Goal: Task Accomplishment & Management: Complete application form

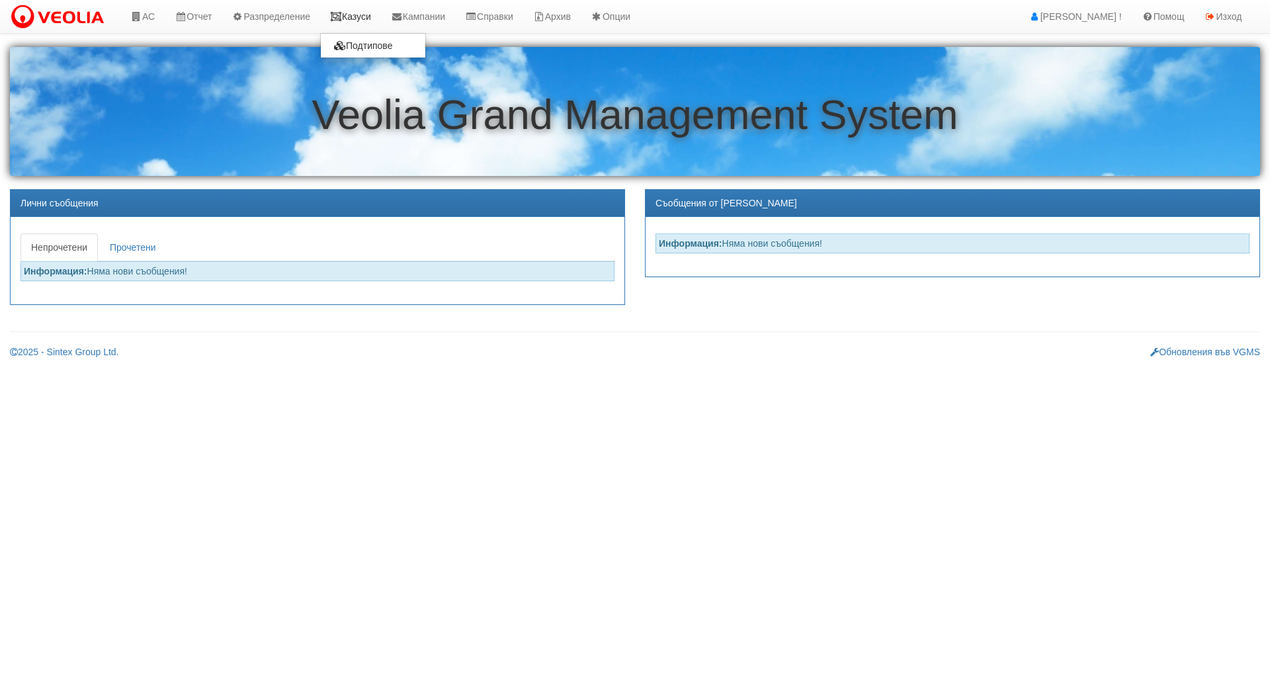
click at [373, 21] on link "Казуси" at bounding box center [350, 16] width 61 height 33
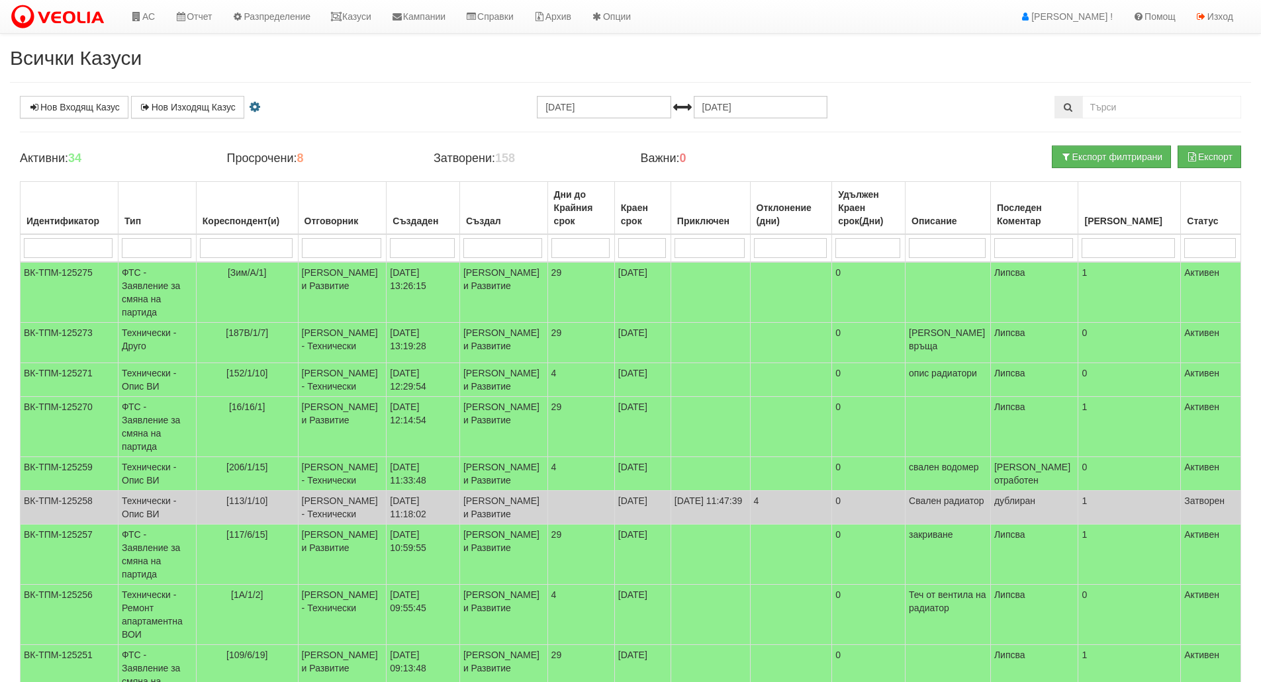
click at [158, 248] on input "search" at bounding box center [156, 248] width 69 height 20
type input "тех"
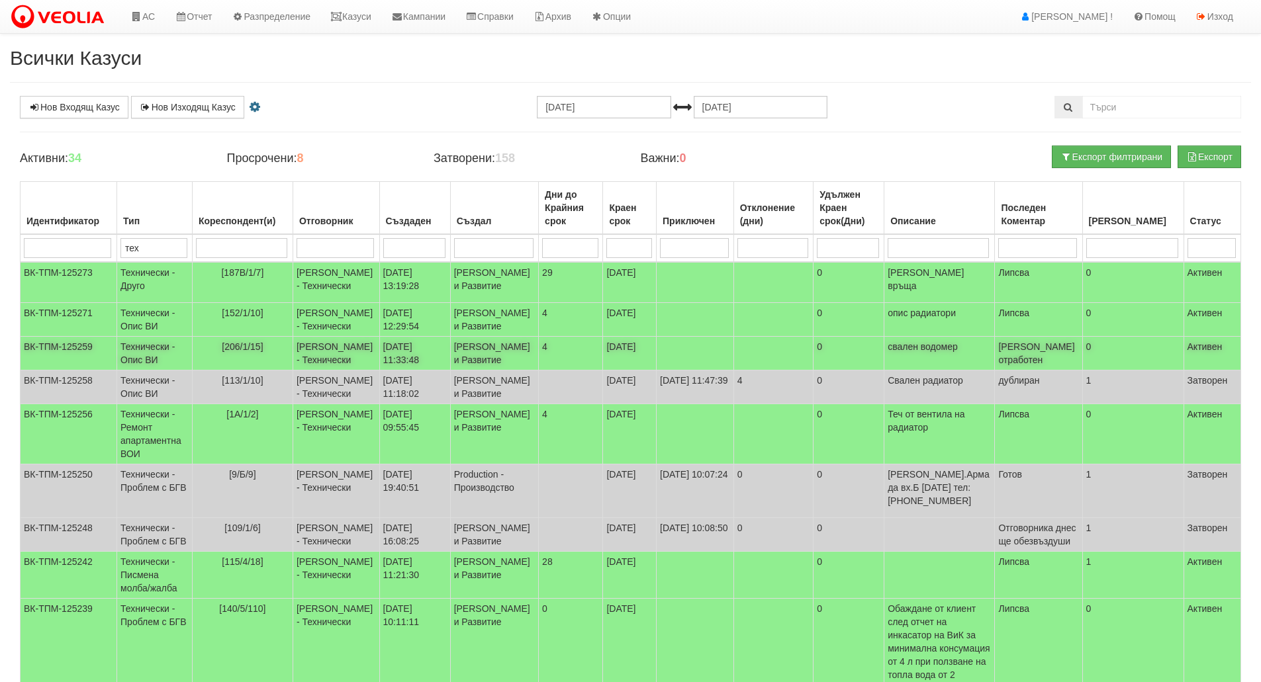
type input "тех"
click at [232, 371] on td "[206/1/15]" at bounding box center [242, 354] width 101 height 34
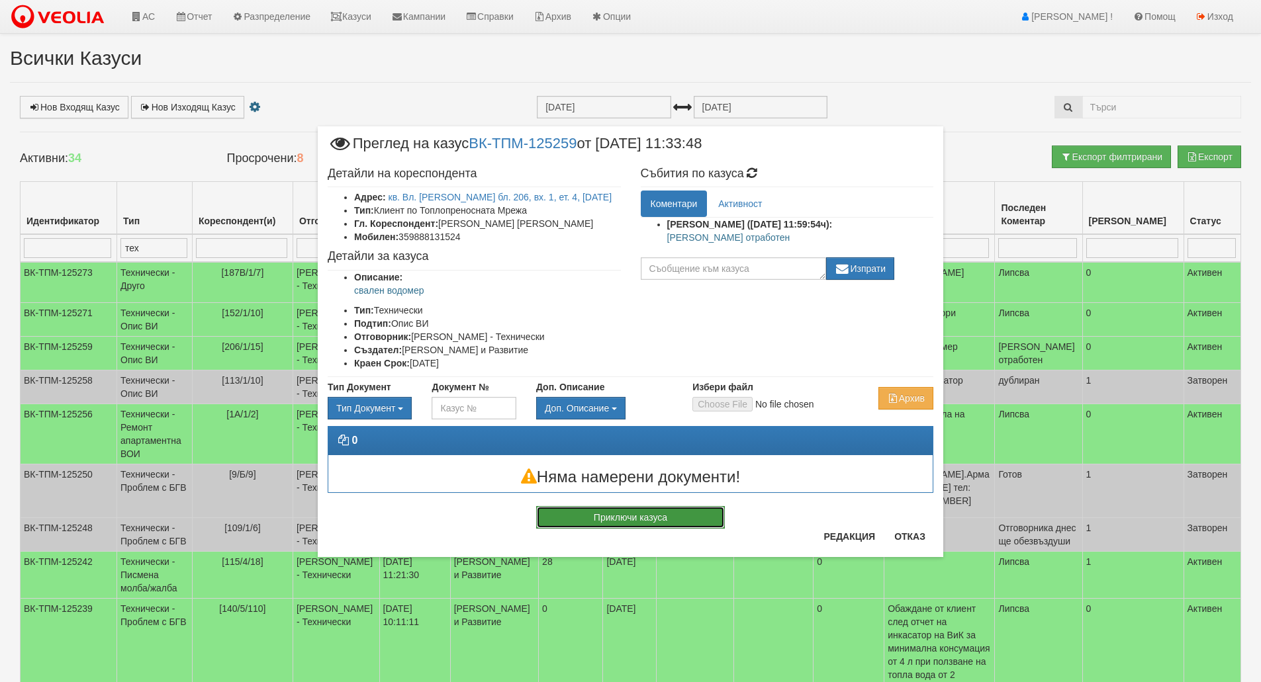
click at [654, 519] on button "Приключи казуса" at bounding box center [630, 517] width 189 height 22
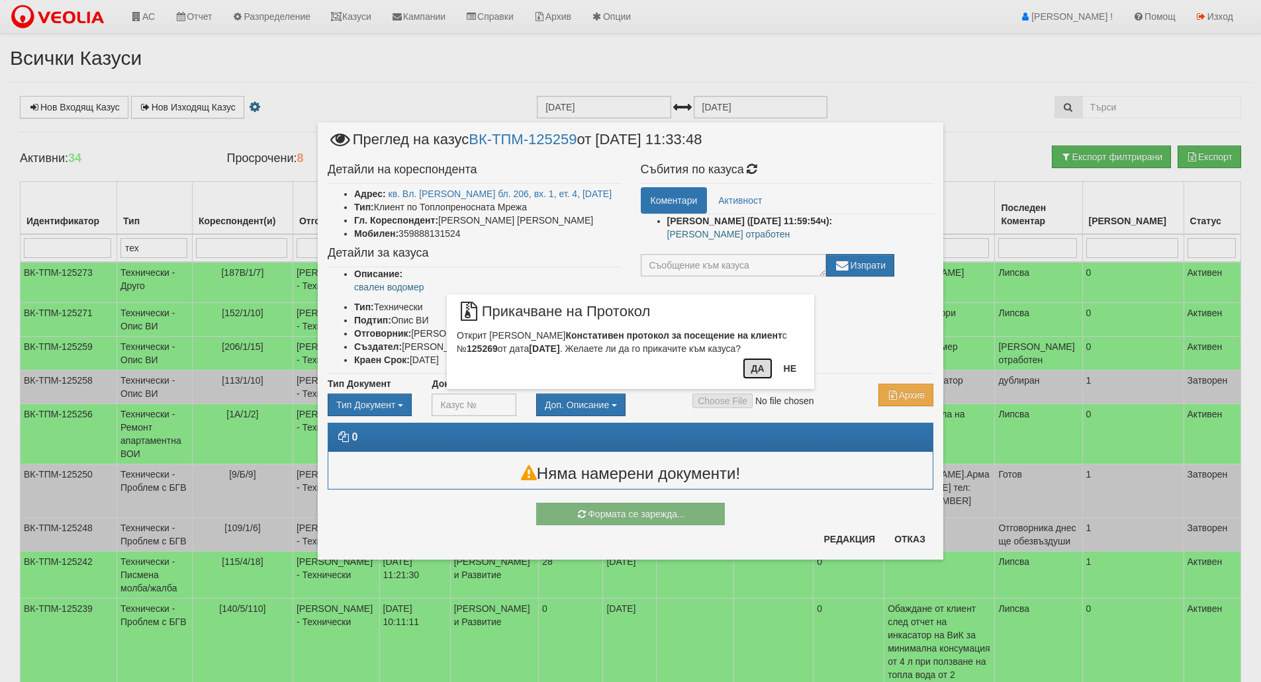
click at [757, 378] on button "Да" at bounding box center [756, 368] width 29 height 21
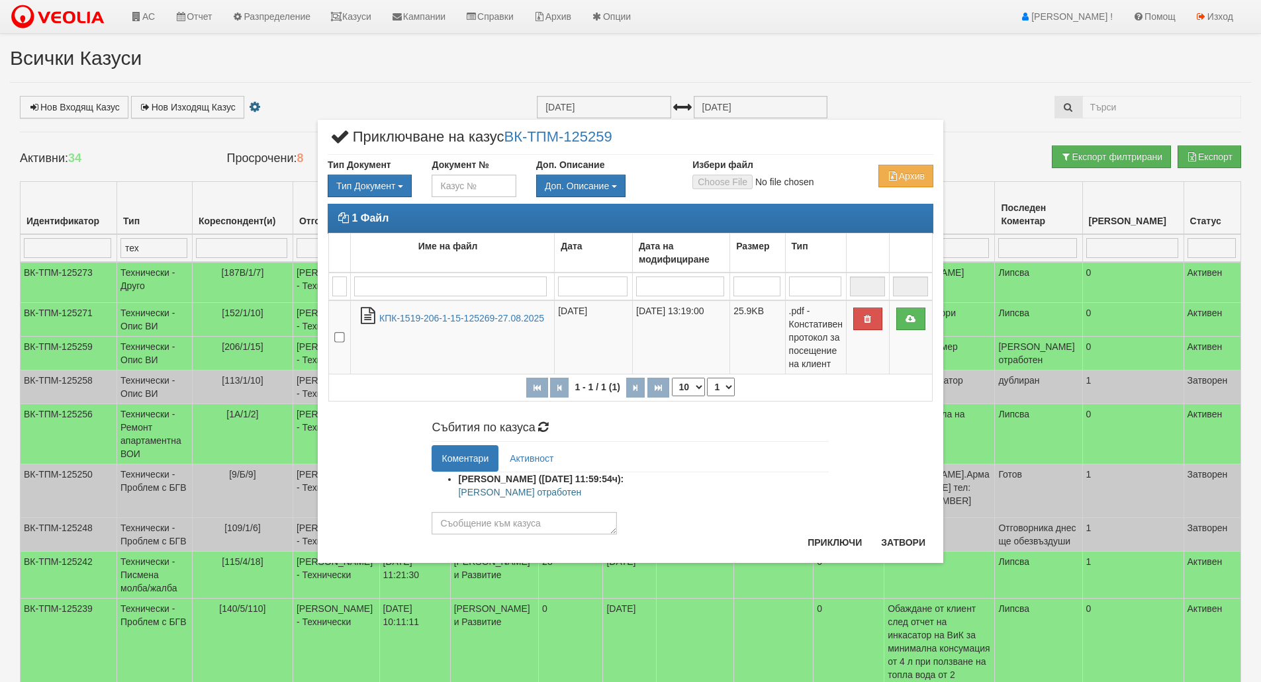
drag, startPoint x: 535, startPoint y: 493, endPoint x: 456, endPoint y: 494, distance: 78.8
click at [456, 494] on ul "[PERSON_NAME] ([DATE] 11:59:54ч): Казуса отработен" at bounding box center [629, 488] width 397 height 33
copy p "[PERSON_NAME] отработен"
paste textarea "[PERSON_NAME] отработен"
type textarea "[PERSON_NAME] отработен"
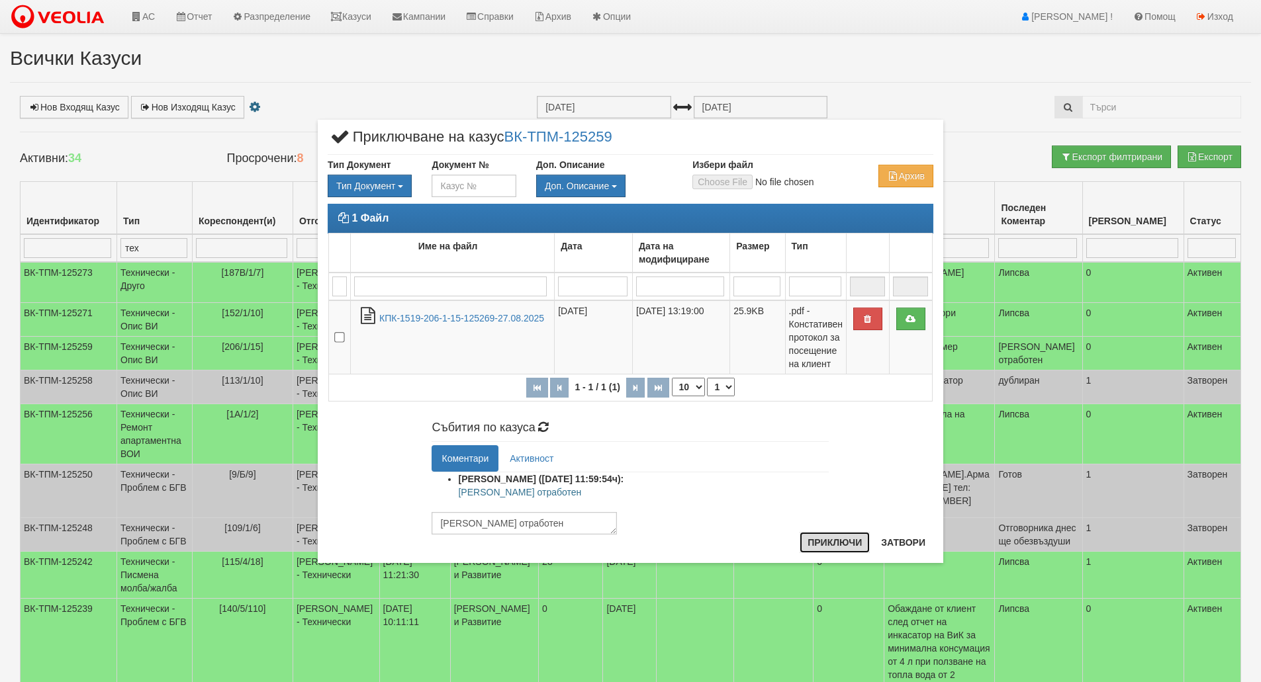
click at [857, 547] on button "Приключи" at bounding box center [834, 542] width 70 height 21
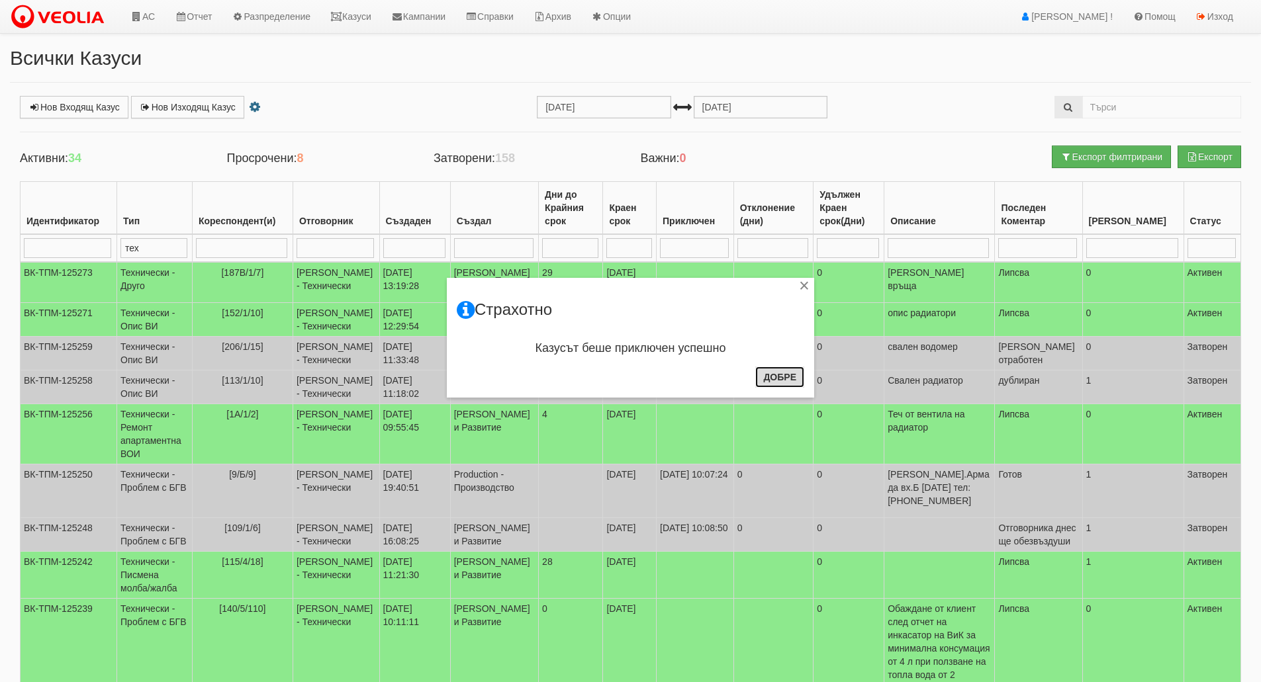
click at [787, 377] on button "Добре" at bounding box center [779, 377] width 49 height 21
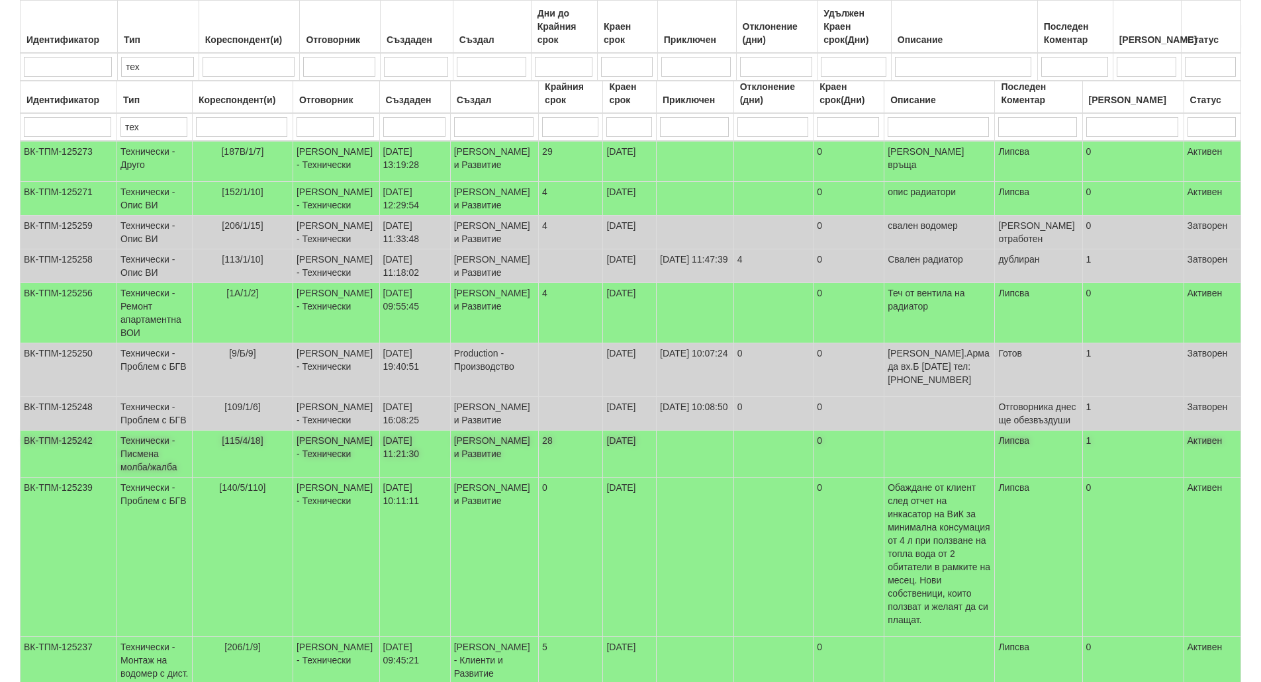
scroll to position [300, 0]
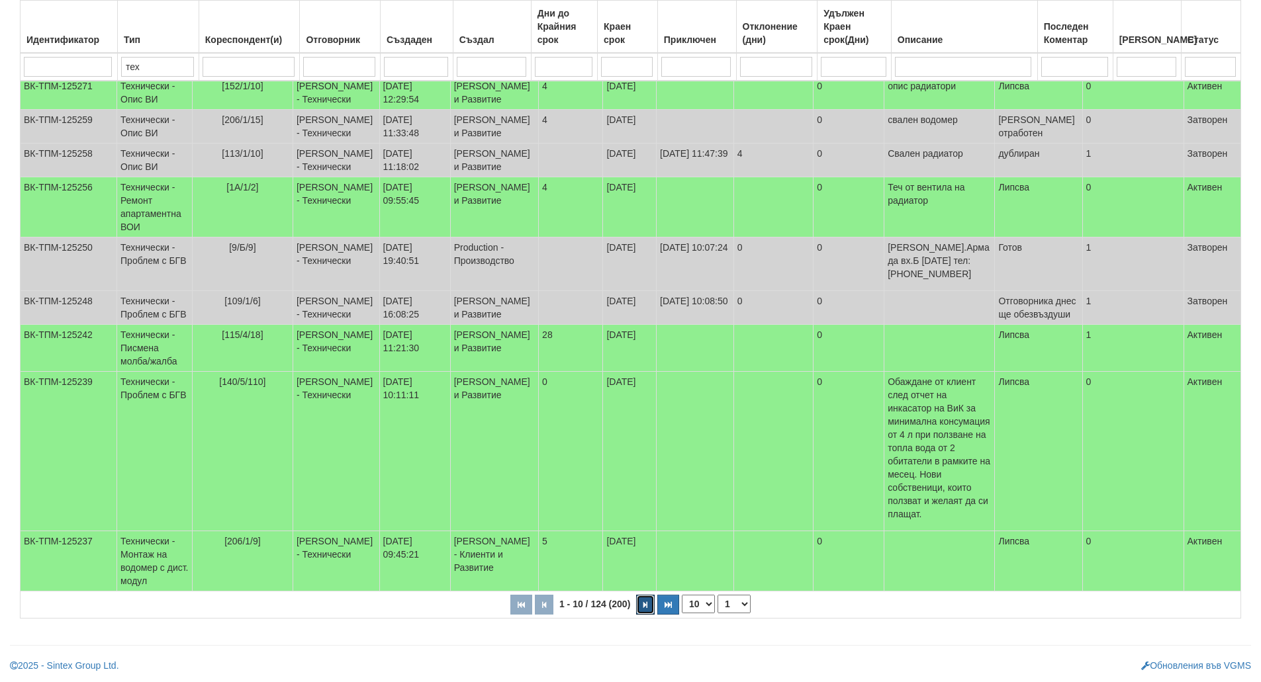
click at [636, 611] on button "button" at bounding box center [645, 605] width 19 height 20
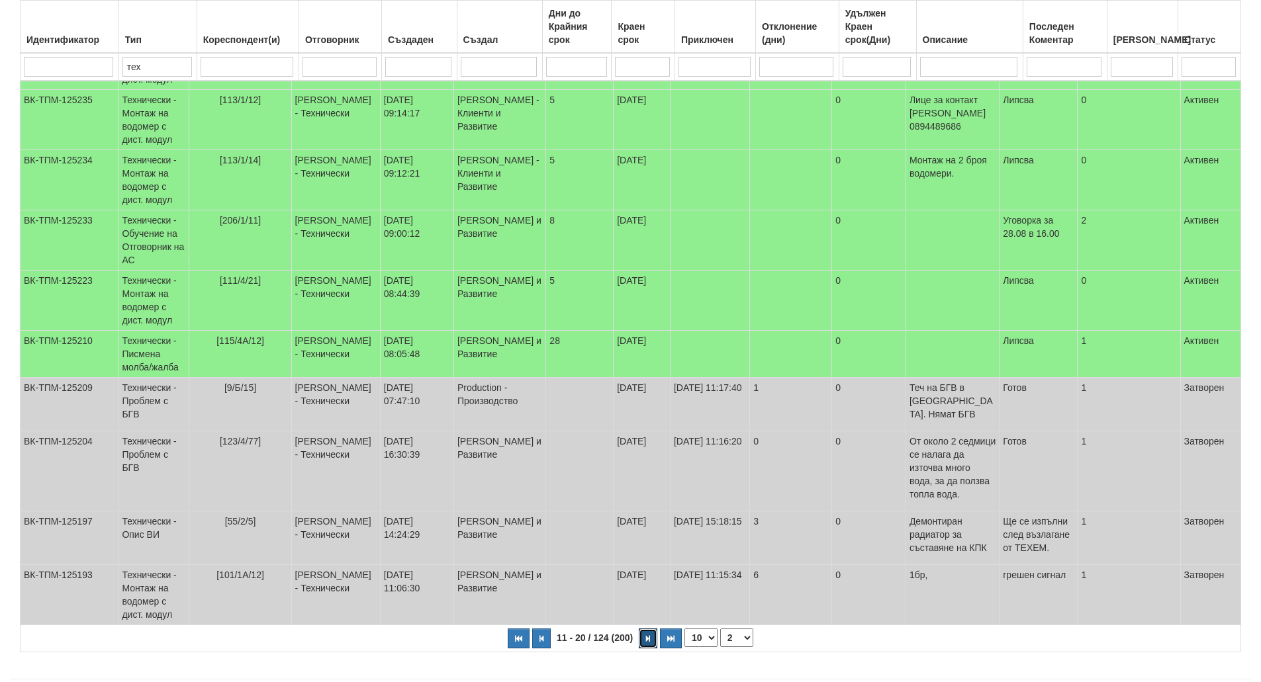
scroll to position [234, 0]
click at [643, 628] on button "button" at bounding box center [648, 638] width 19 height 20
select select "3"
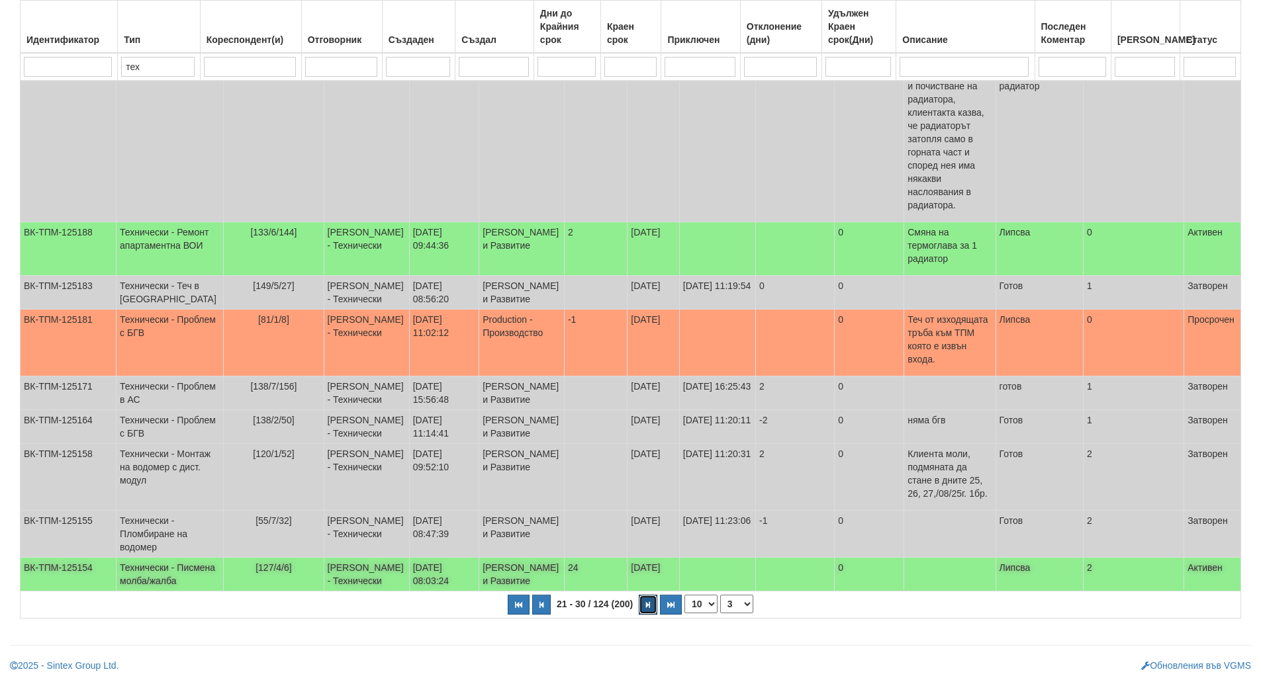
scroll to position [0, 0]
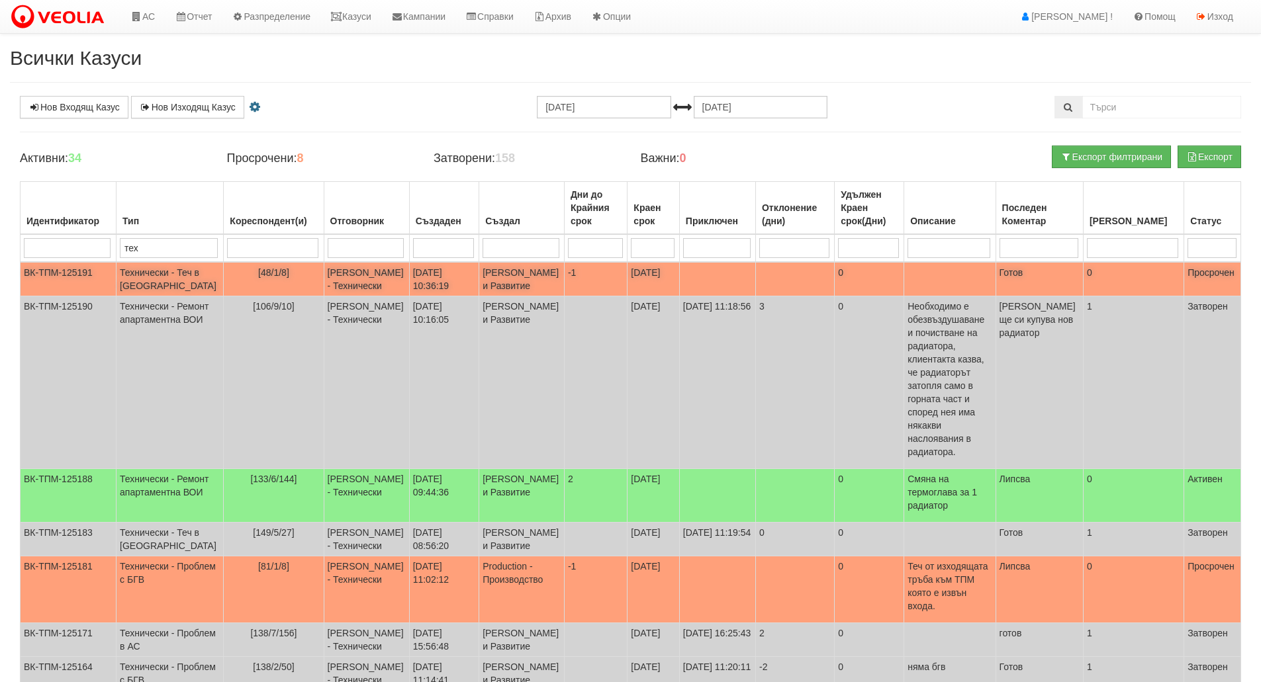
click at [264, 296] on td "[48/1/8]" at bounding box center [274, 279] width 100 height 34
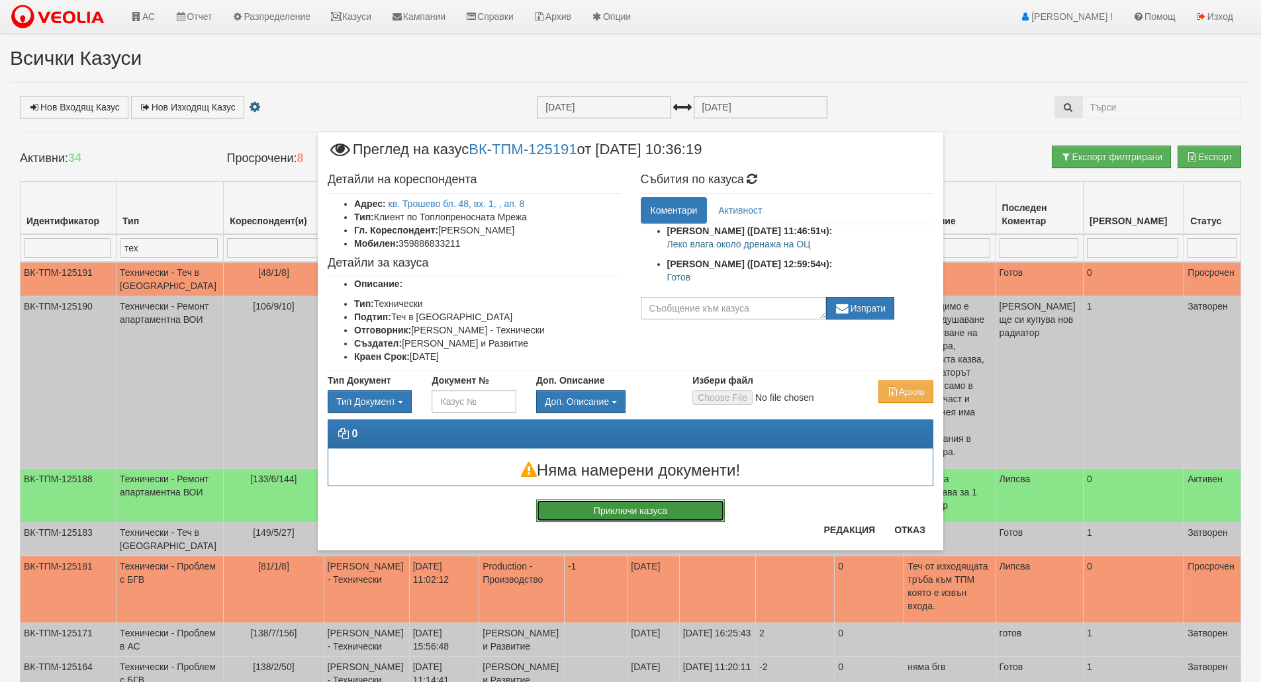
click at [658, 514] on button "Приключи казуса" at bounding box center [630, 511] width 189 height 22
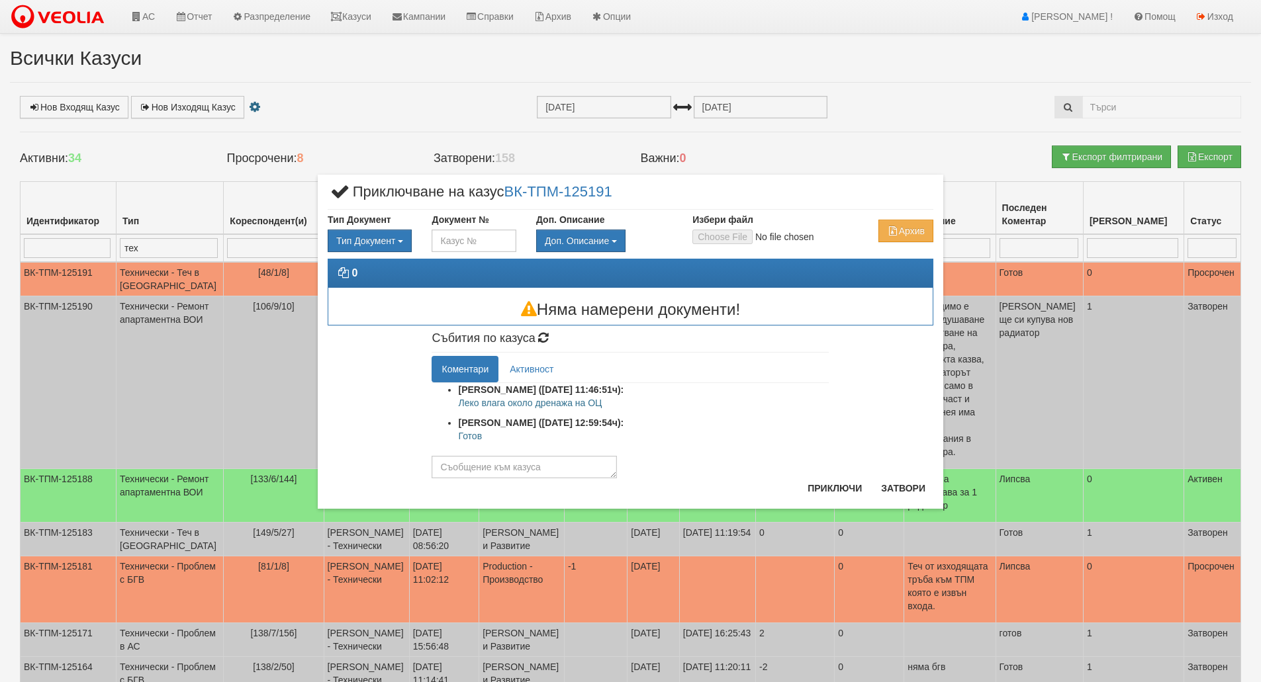
click at [470, 435] on p "Готов" at bounding box center [643, 435] width 371 height 13
copy p "Готов"
paste textarea "Готов"
type textarea "Готов"
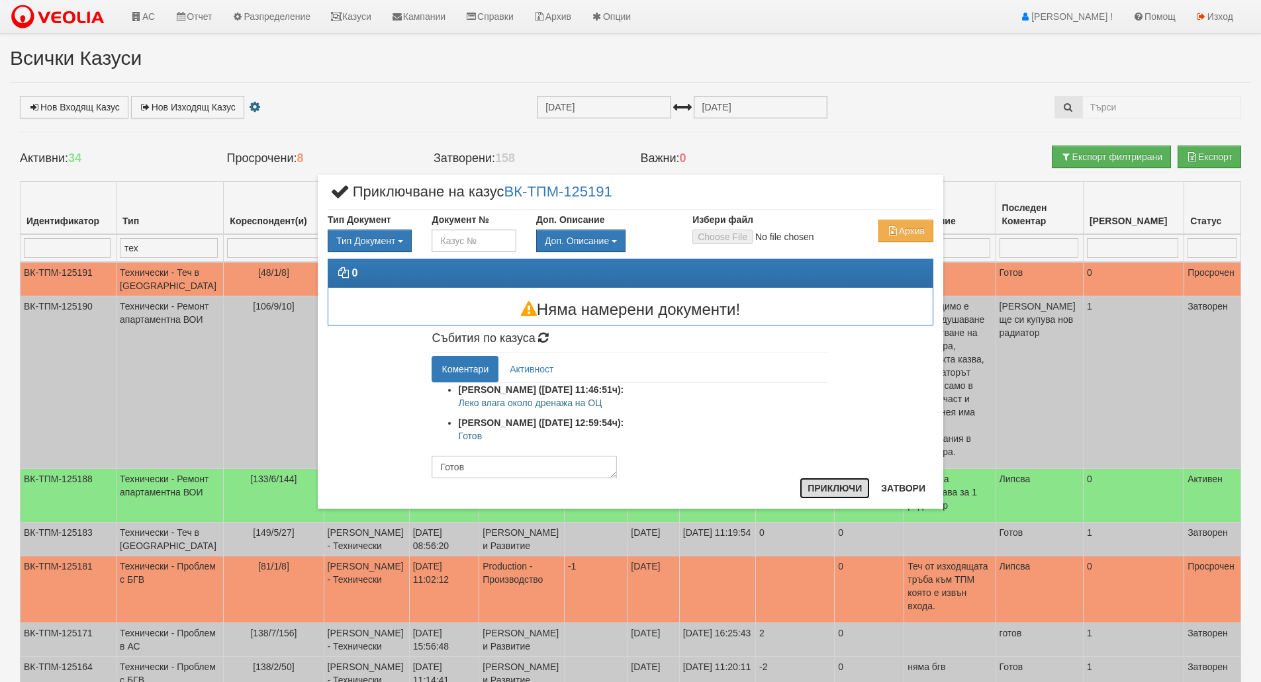
click at [862, 498] on button "Приключи" at bounding box center [834, 488] width 70 height 21
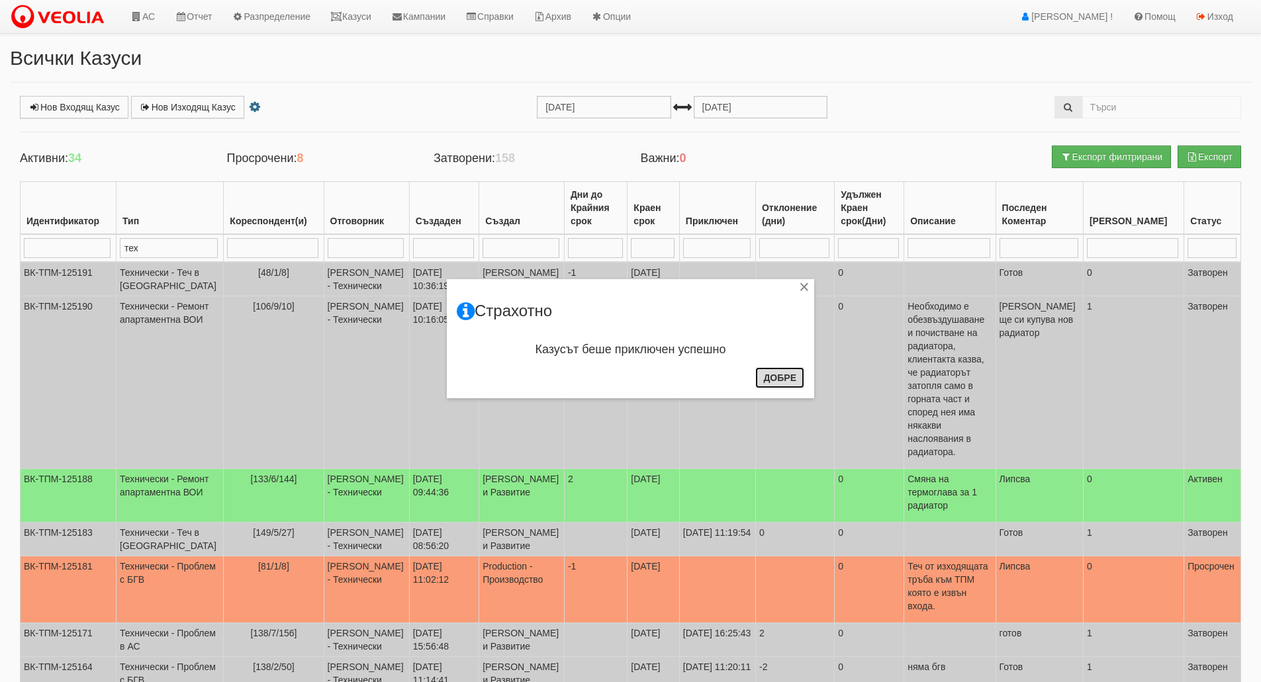
click at [799, 382] on button "Добре" at bounding box center [779, 377] width 49 height 21
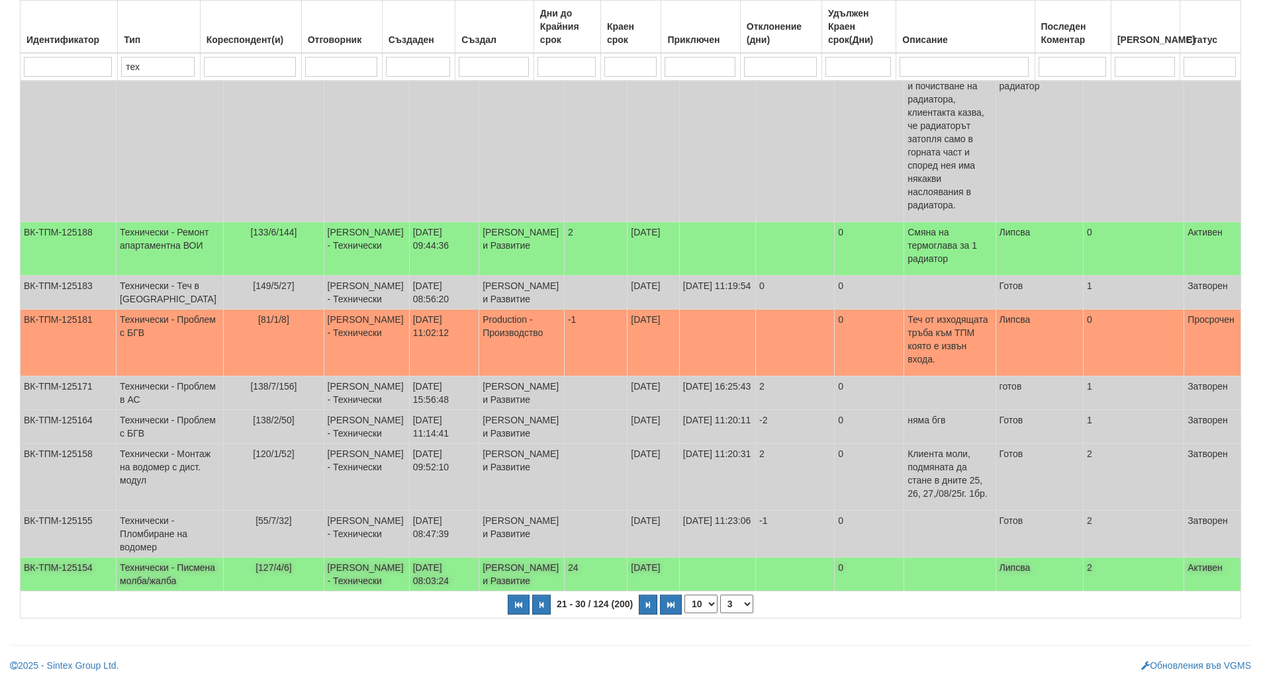
scroll to position [300, 0]
click at [646, 608] on icon "button" at bounding box center [648, 604] width 4 height 7
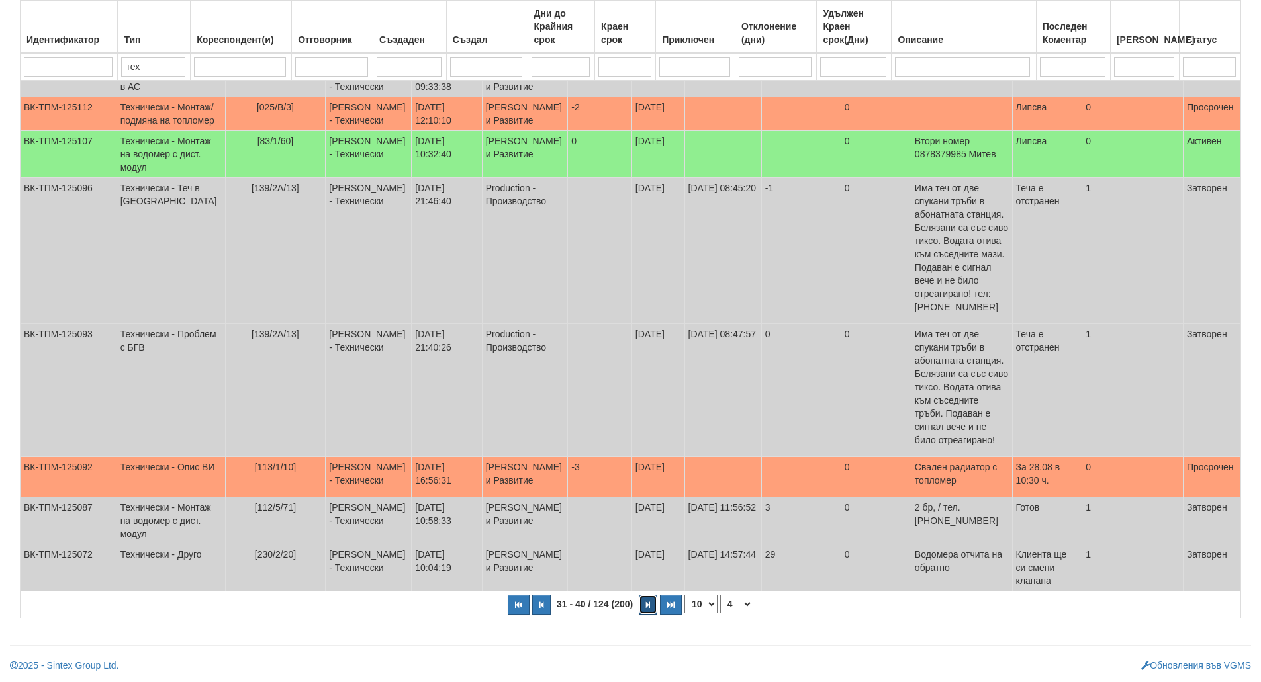
click at [646, 606] on icon "button" at bounding box center [648, 604] width 4 height 7
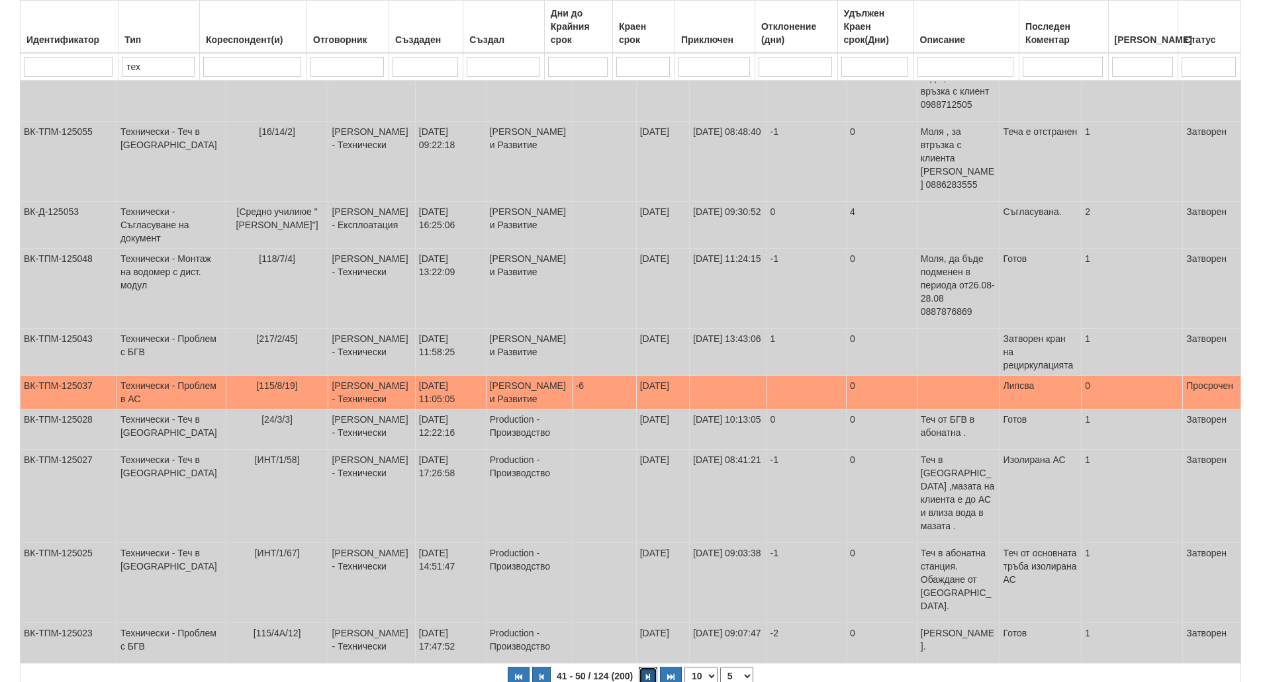
scroll to position [240, 0]
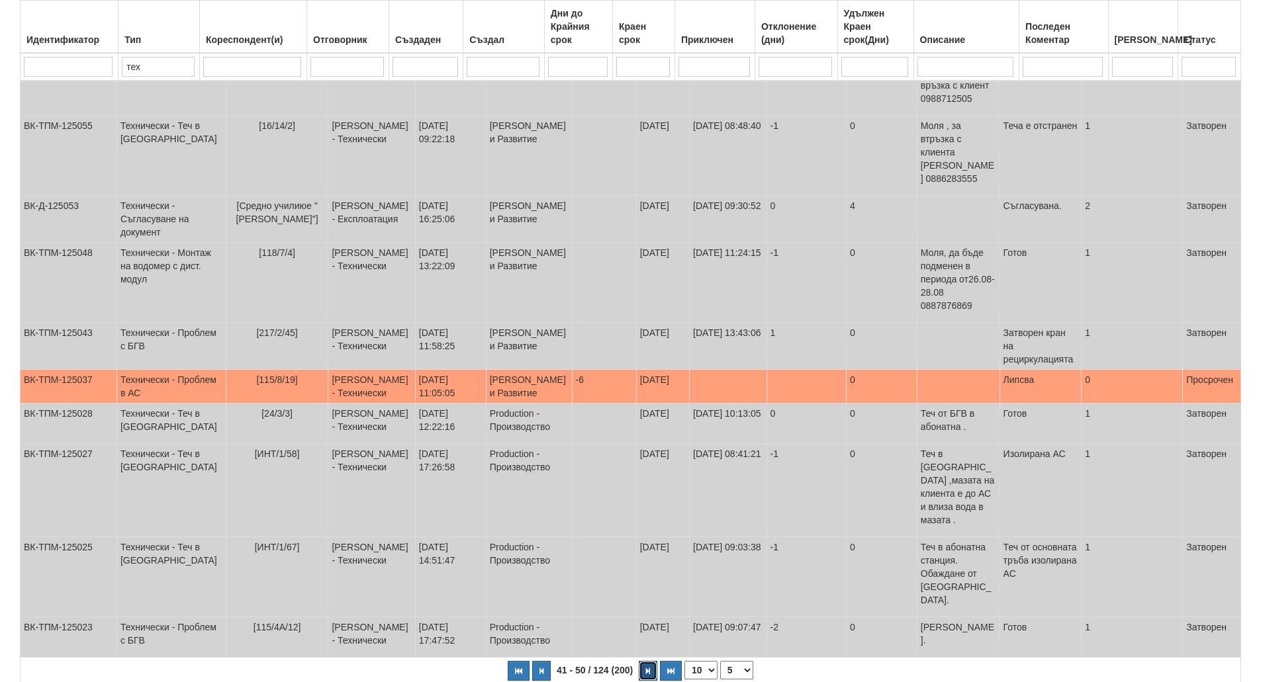
click at [646, 668] on icon "button" at bounding box center [648, 671] width 4 height 7
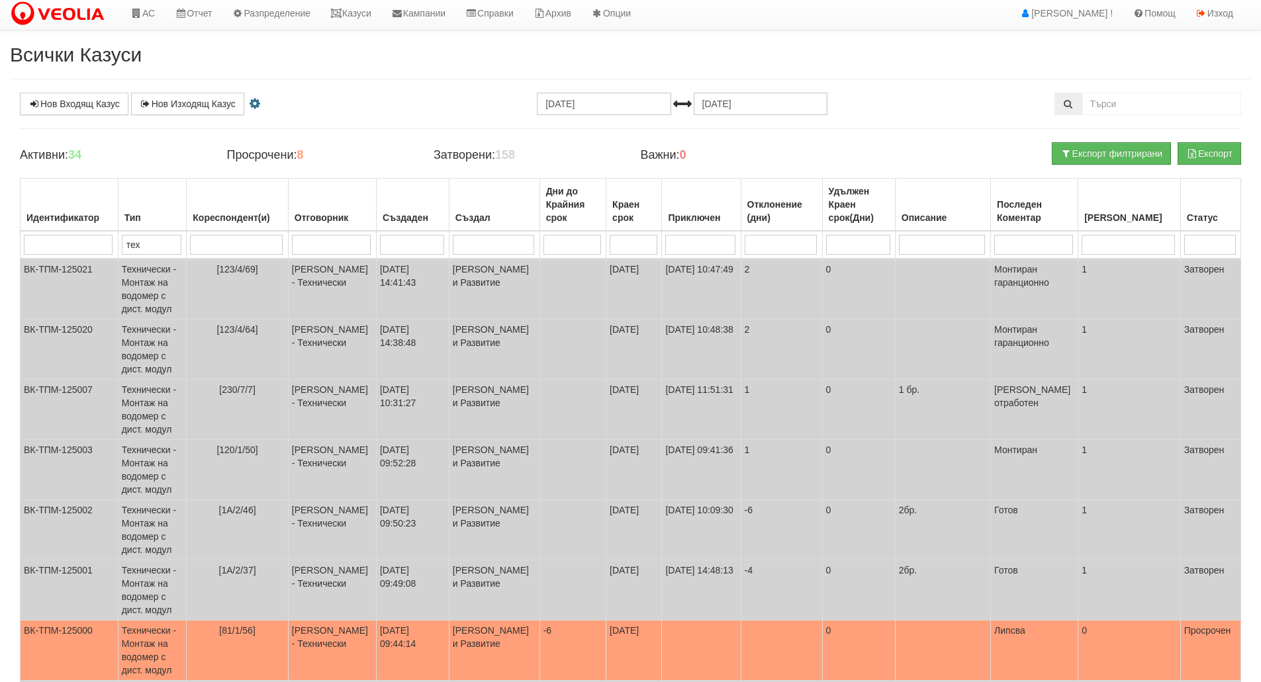
scroll to position [0, 0]
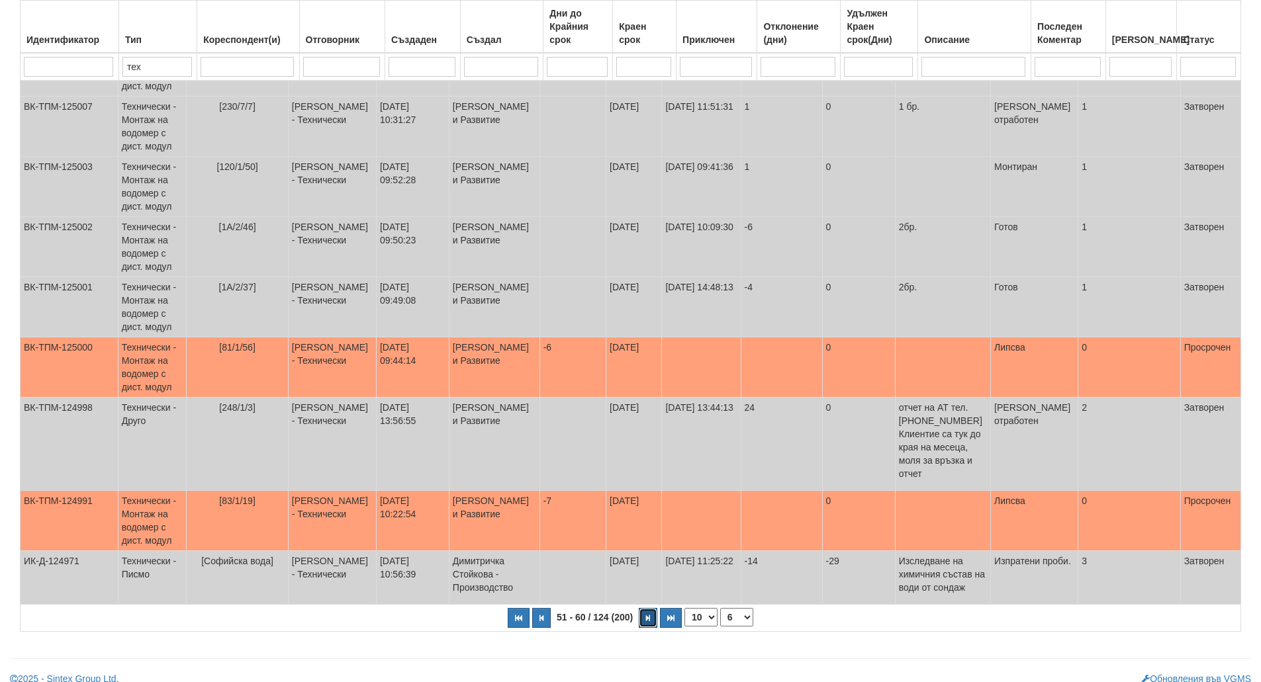
click at [646, 615] on icon "button" at bounding box center [648, 618] width 4 height 7
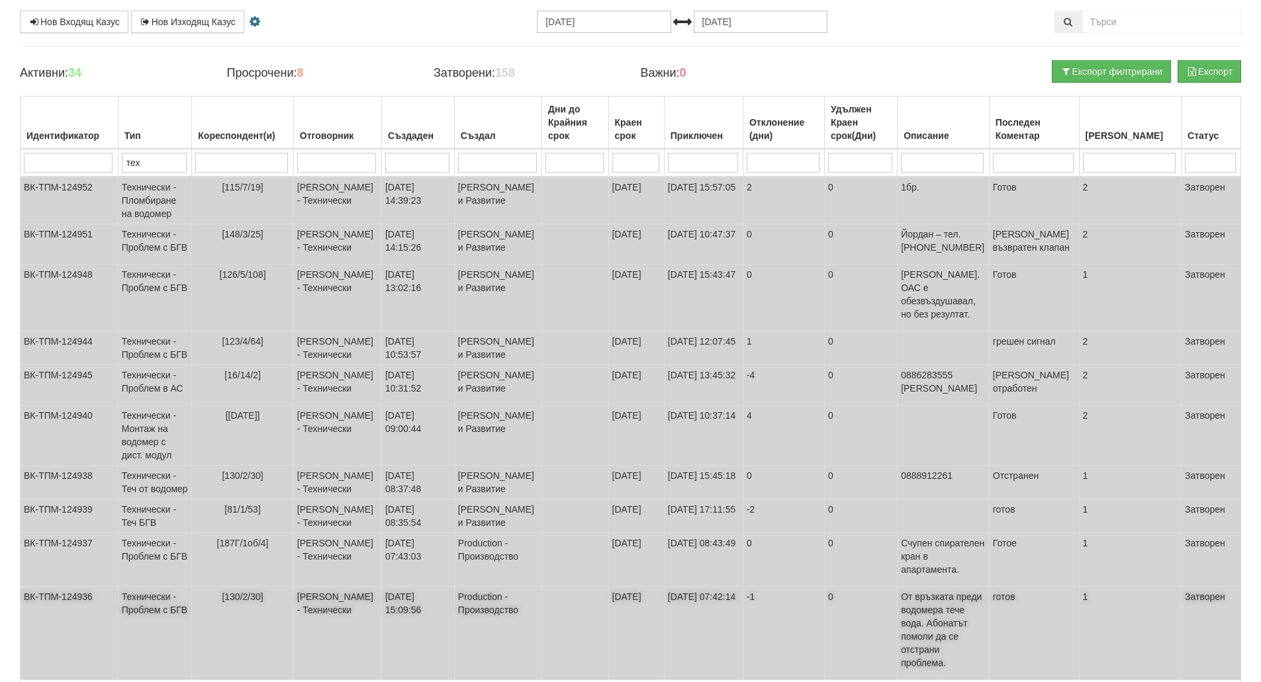
scroll to position [174, 0]
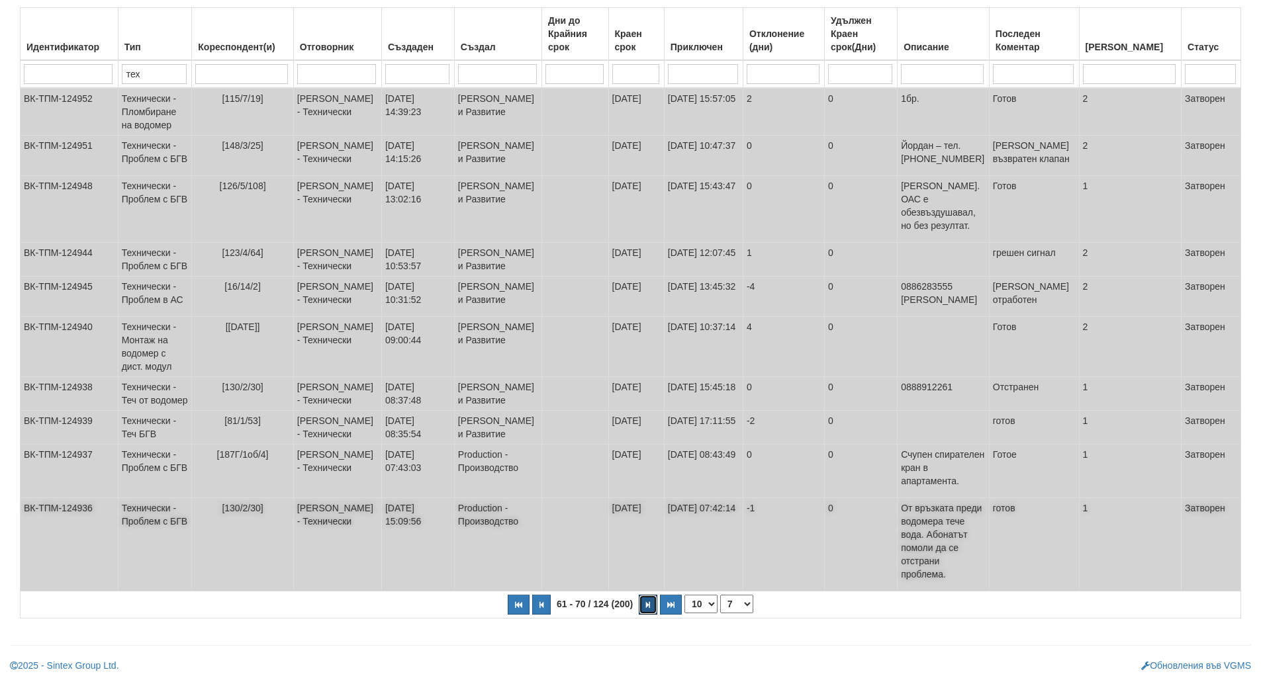
click at [647, 605] on icon "button" at bounding box center [648, 604] width 4 height 7
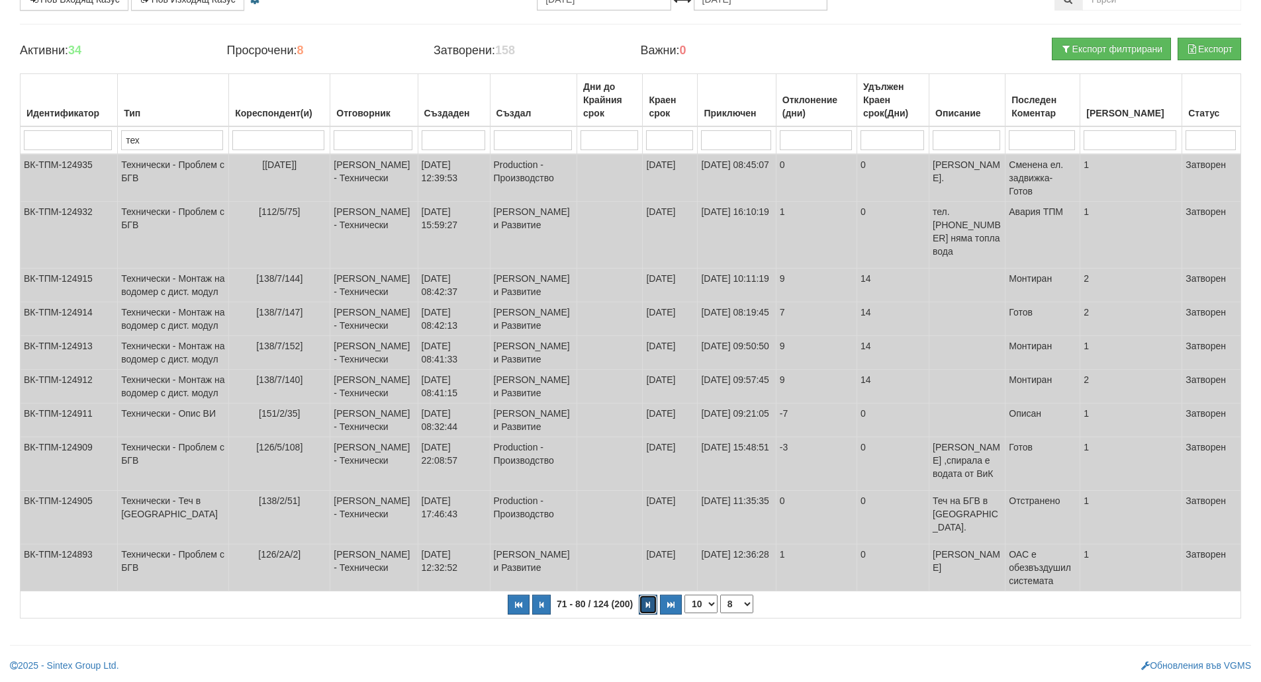
click at [647, 605] on icon "button" at bounding box center [648, 604] width 4 height 7
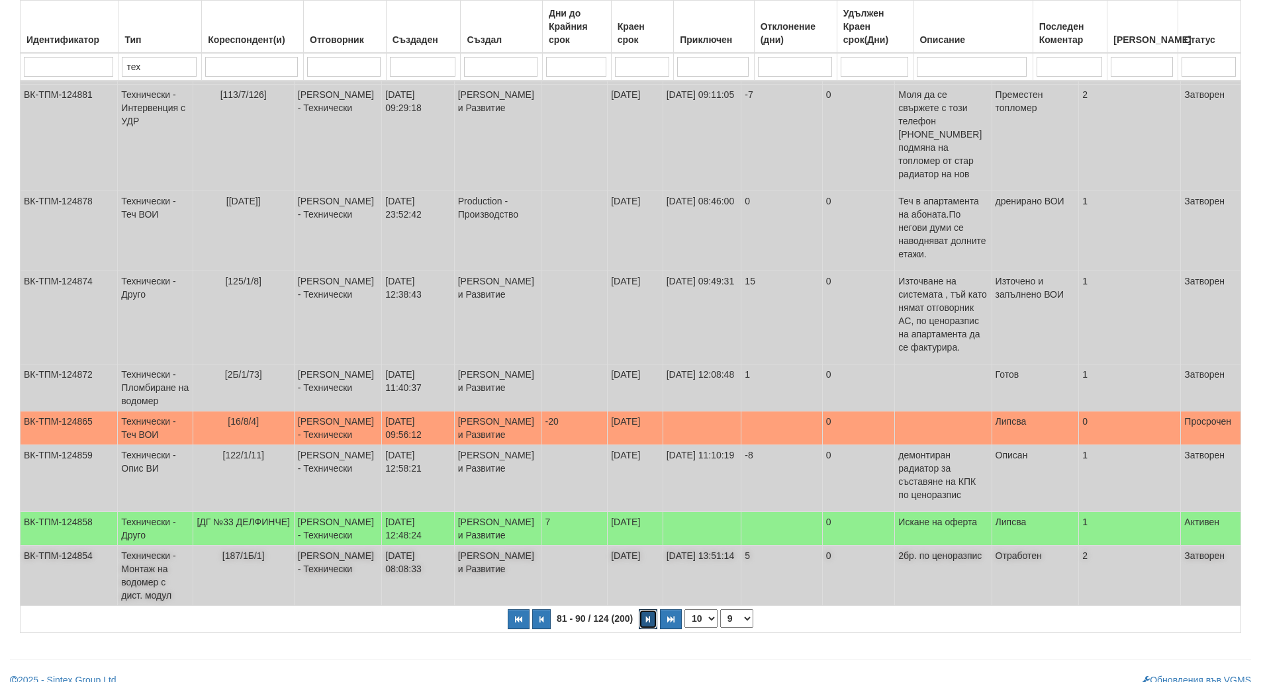
scroll to position [260, 0]
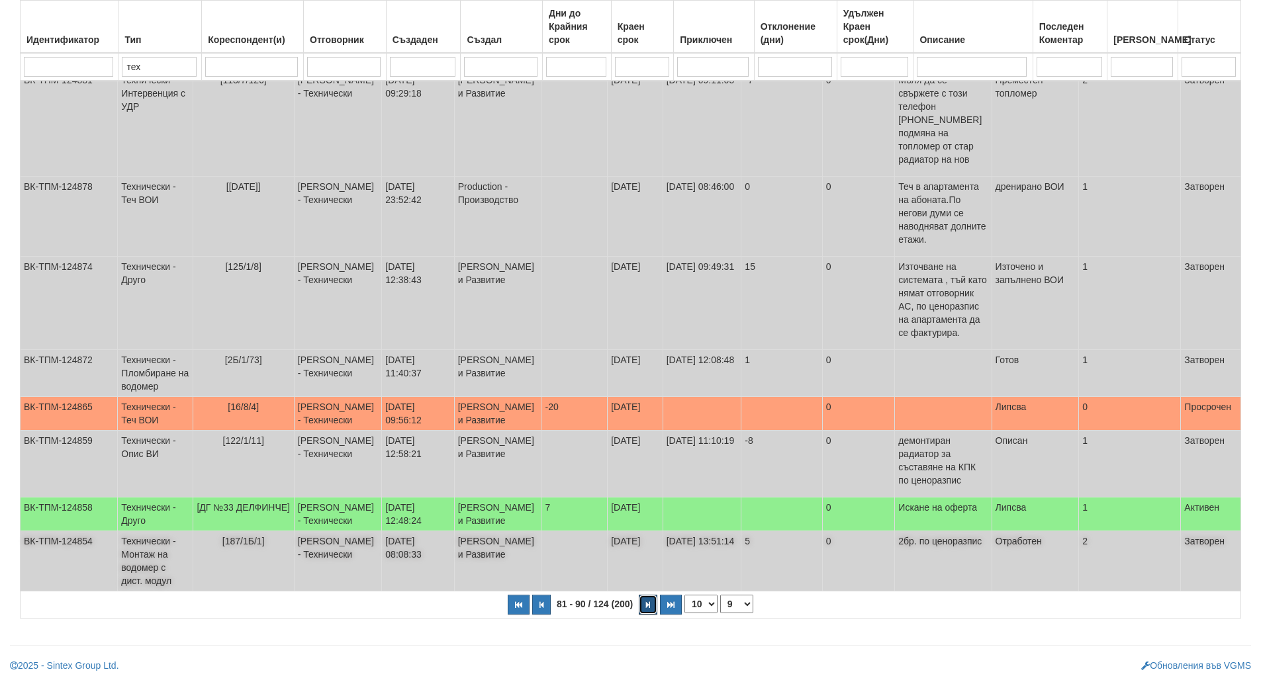
click at [647, 603] on icon "button" at bounding box center [648, 604] width 4 height 7
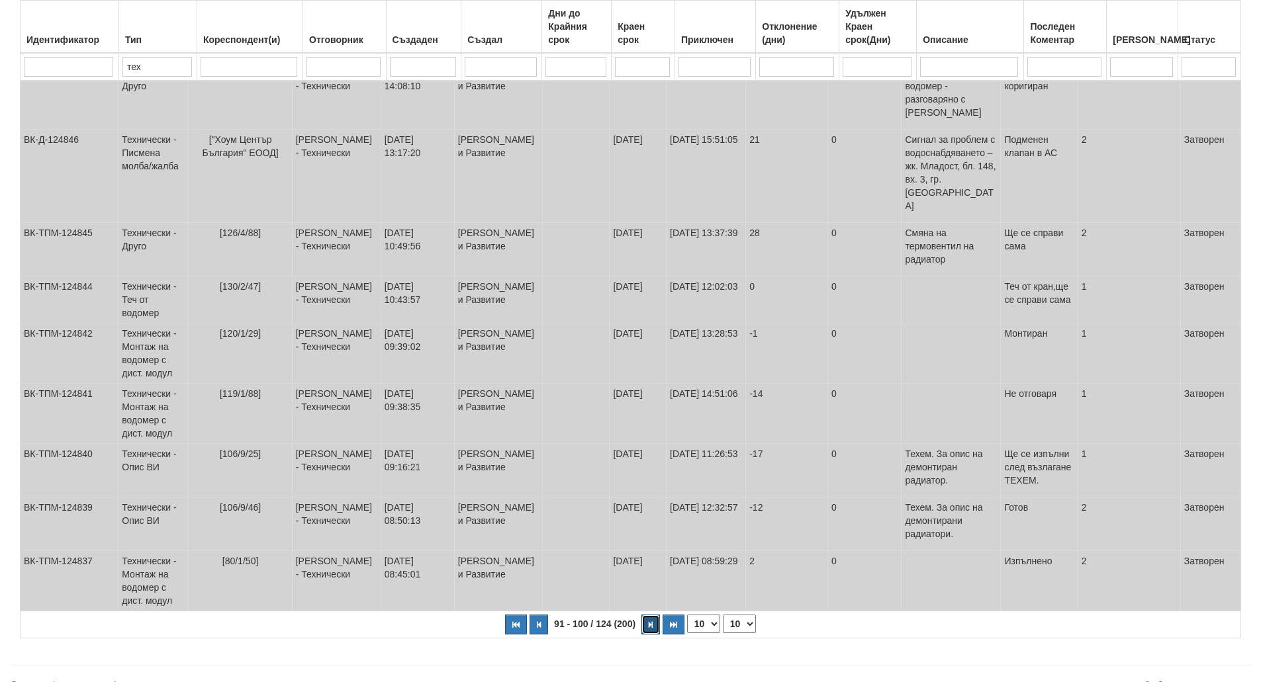
click at [649, 621] on icon "button" at bounding box center [650, 624] width 4 height 7
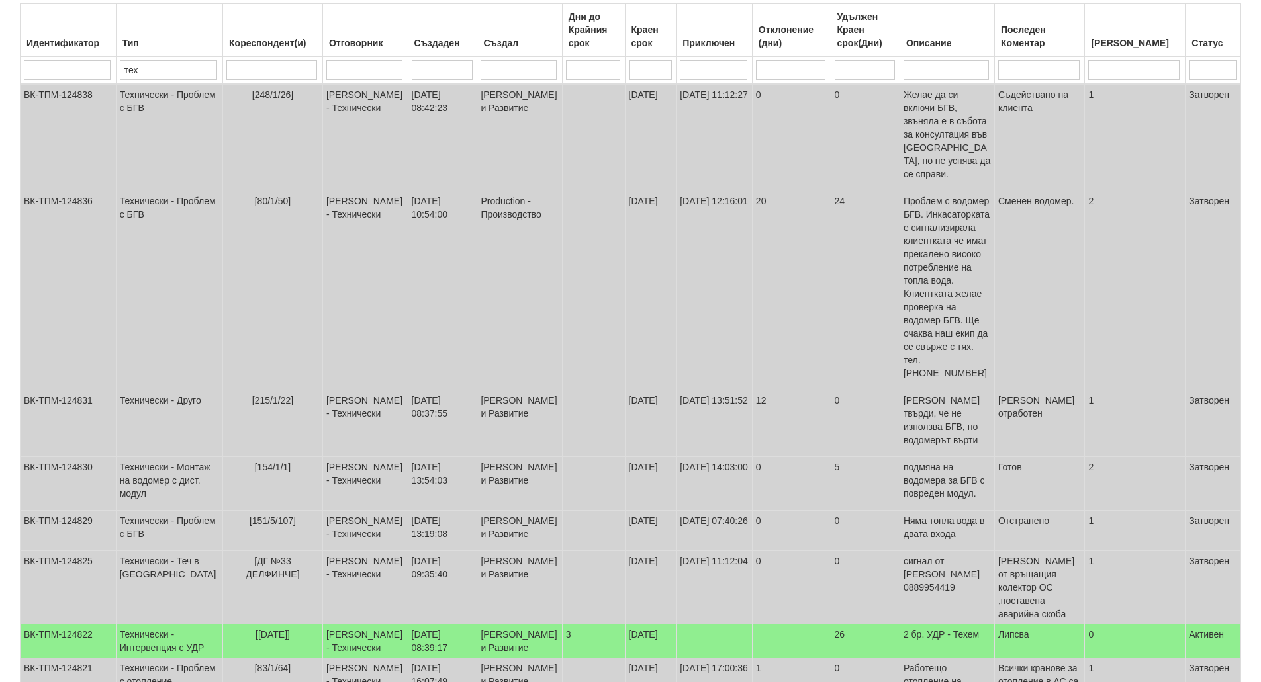
scroll to position [0, 0]
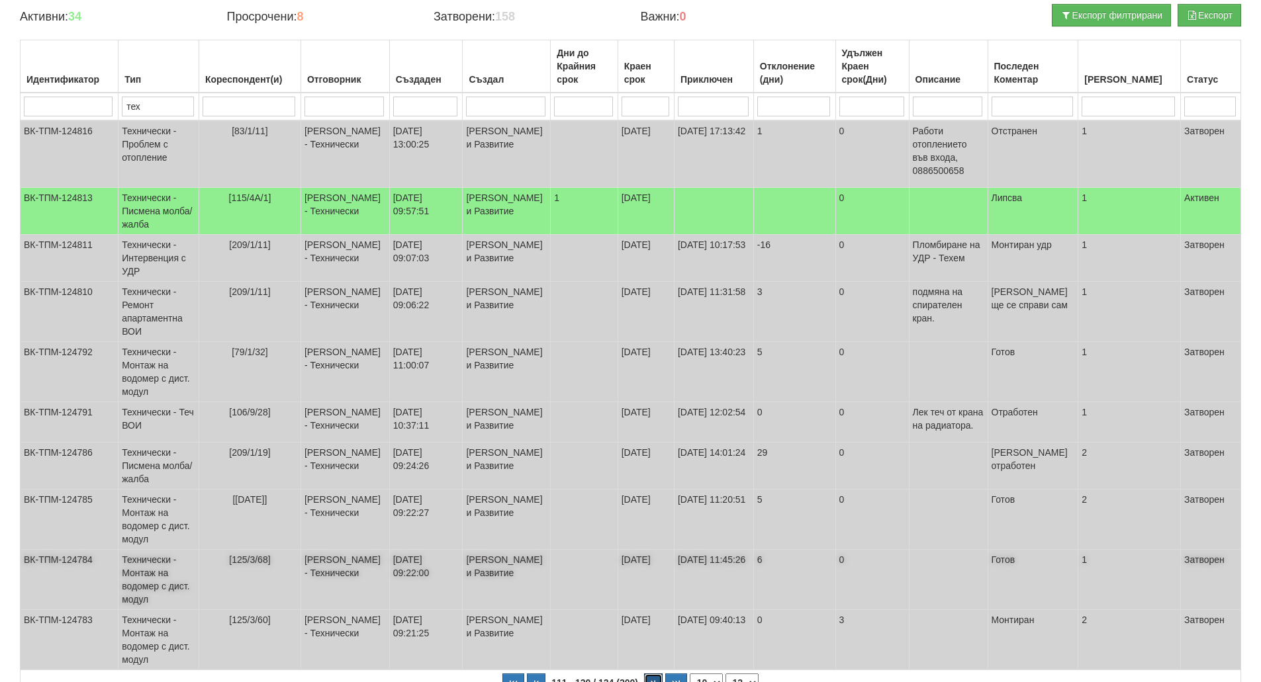
scroll to position [240, 0]
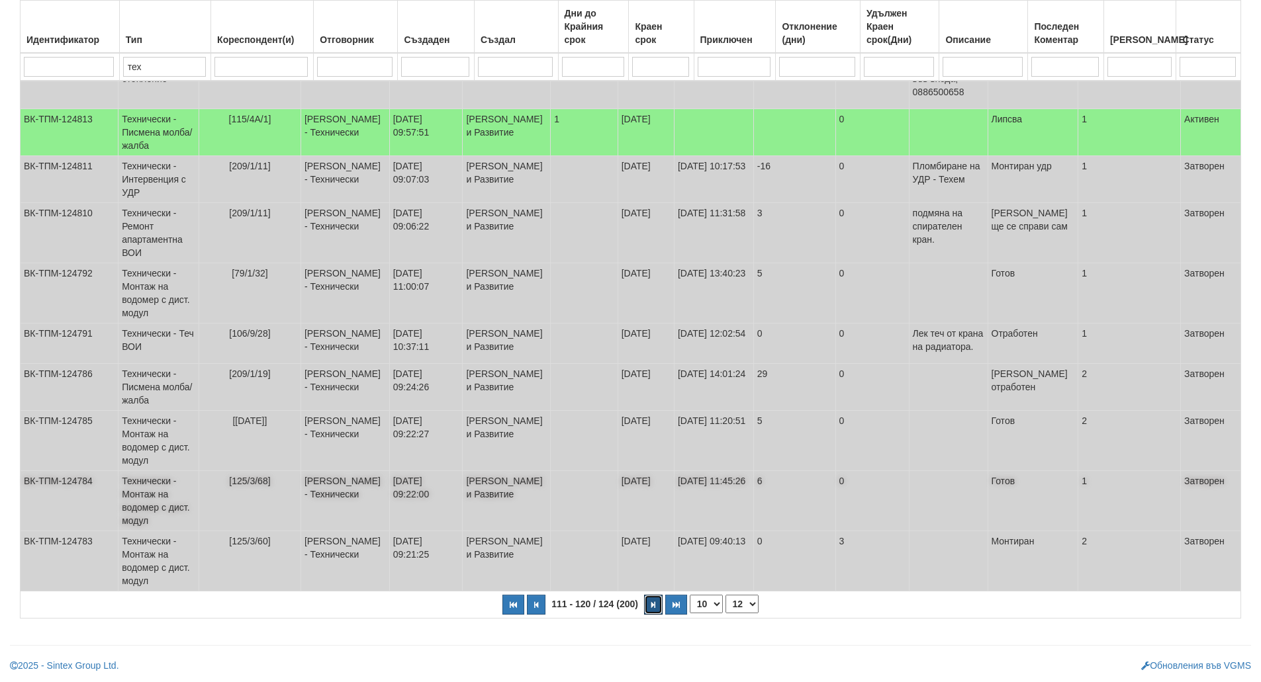
click at [650, 609] on button "button" at bounding box center [653, 605] width 19 height 20
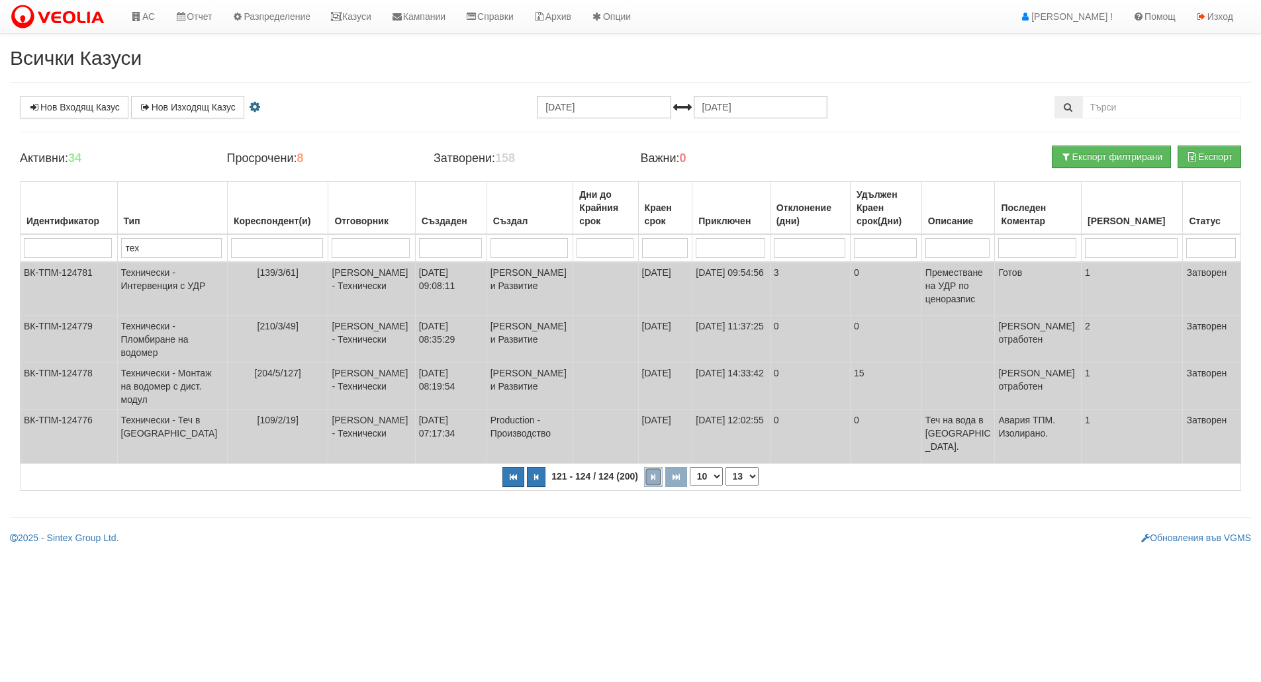
scroll to position [0, 0]
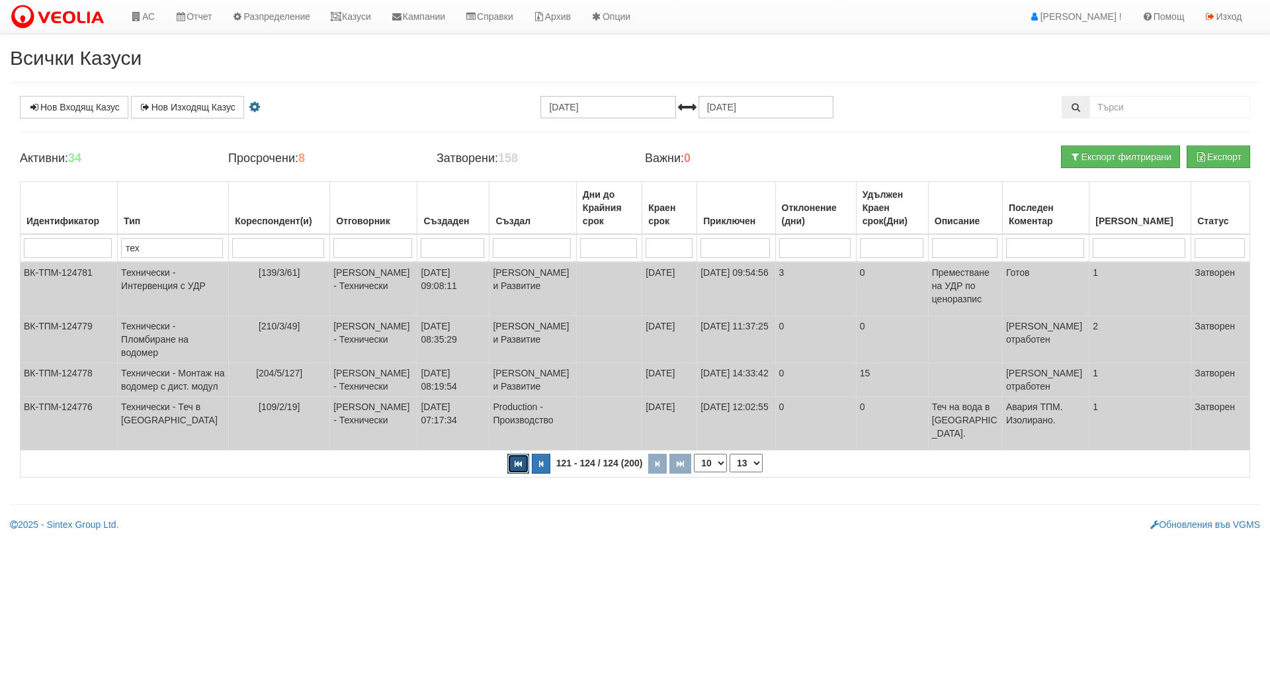
click at [513, 474] on button "button" at bounding box center [519, 464] width 22 height 20
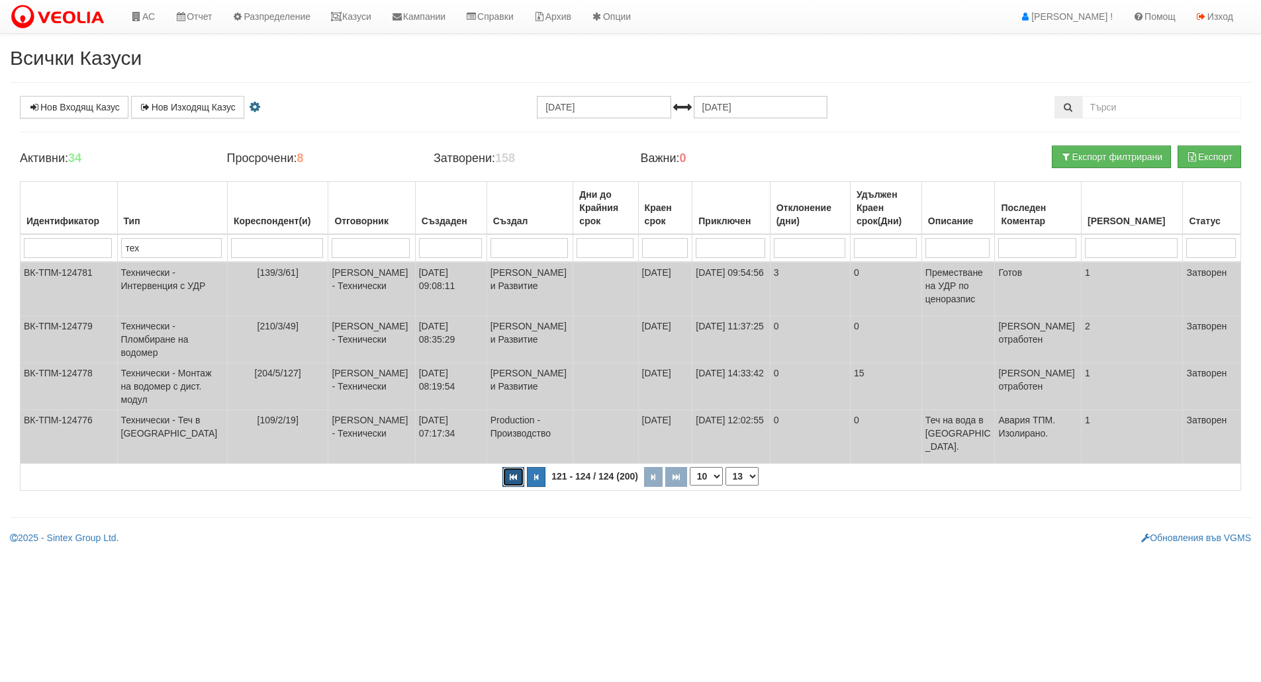
select select "1"
